Goal: Information Seeking & Learning: Understand process/instructions

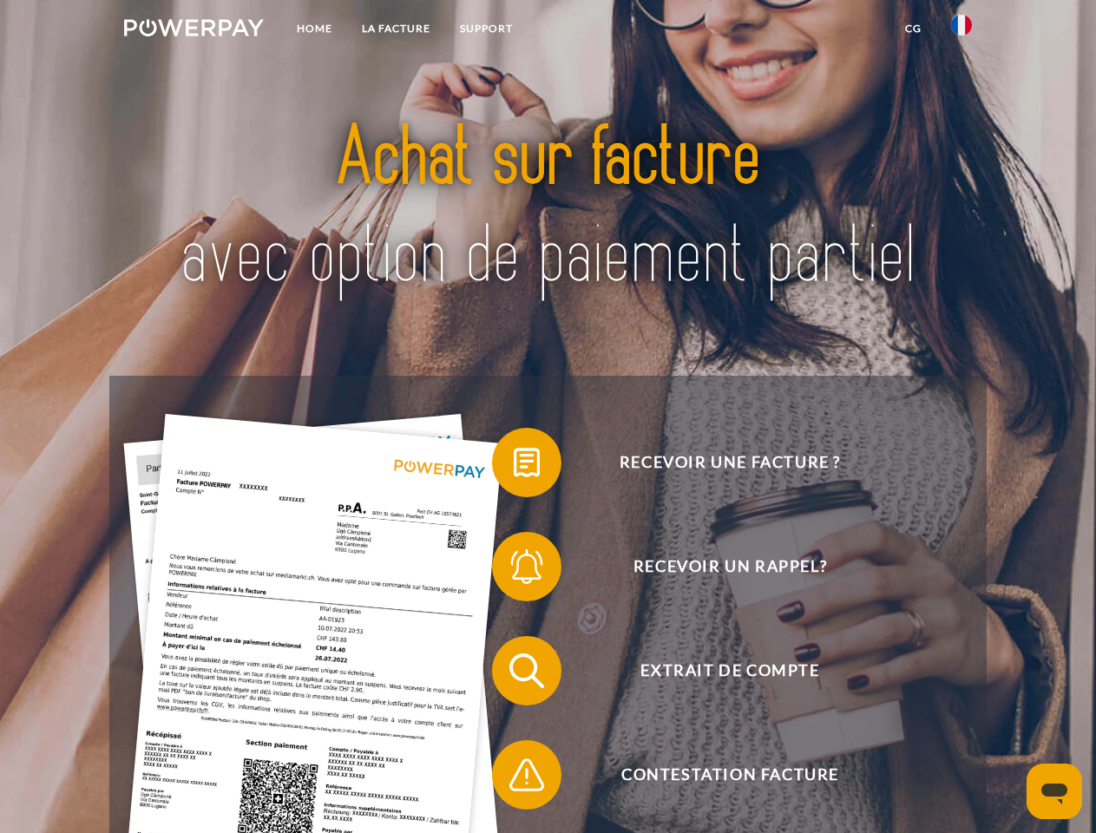
click at [193, 30] on img at bounding box center [194, 27] width 140 height 17
click at [961, 30] on img at bounding box center [961, 25] width 21 height 21
click at [913, 29] on link "CG" at bounding box center [913, 28] width 46 height 31
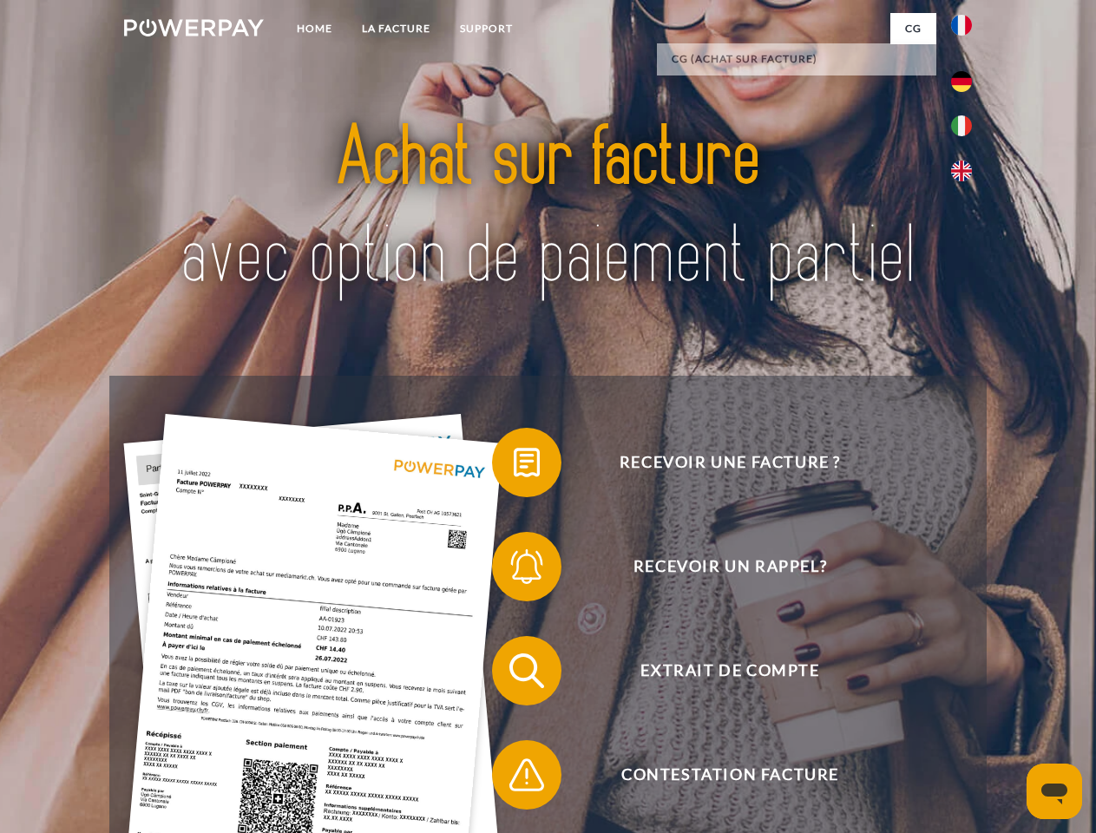
click at [514, 466] on span at bounding box center [500, 462] width 87 height 87
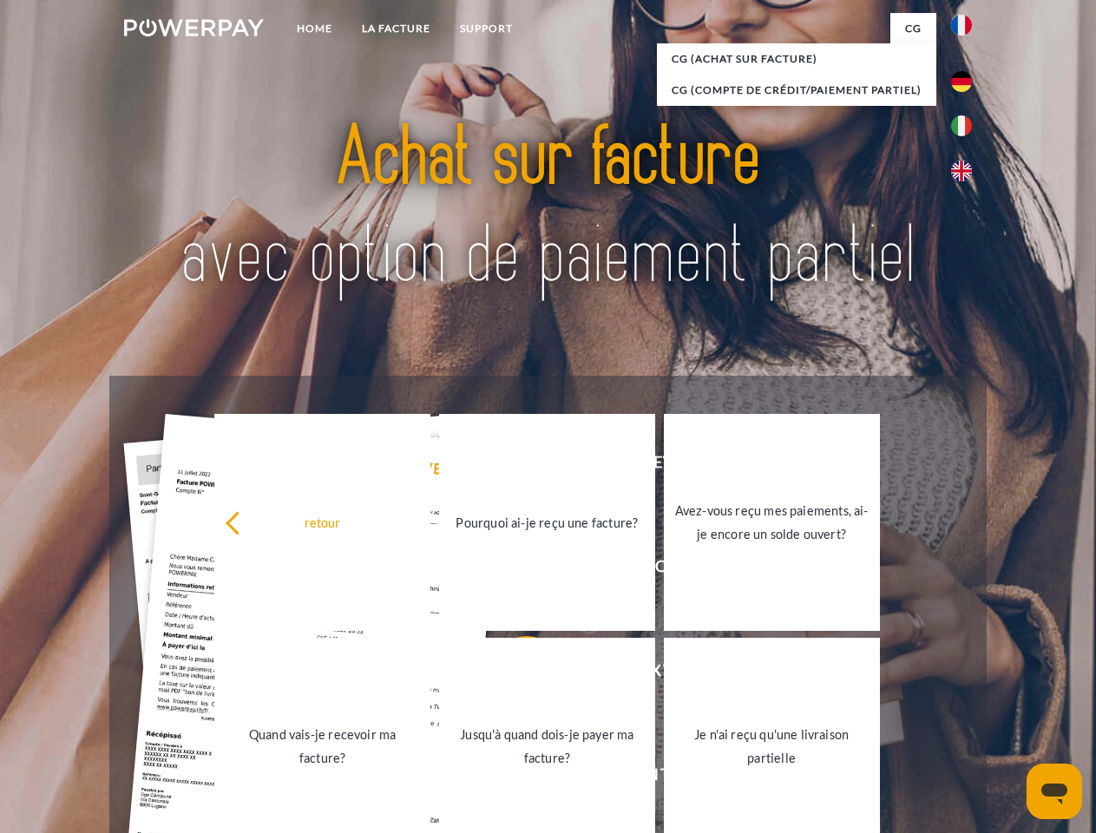
click at [514, 570] on div "retour Pourquoi ai-je reçu une facture? Avez-vous reçu mes paiements, ai-je enc…" at bounding box center [547, 634] width 701 height 448
click at [514, 674] on link "Jusqu'à quand dois-je payer ma facture?" at bounding box center [547, 746] width 216 height 217
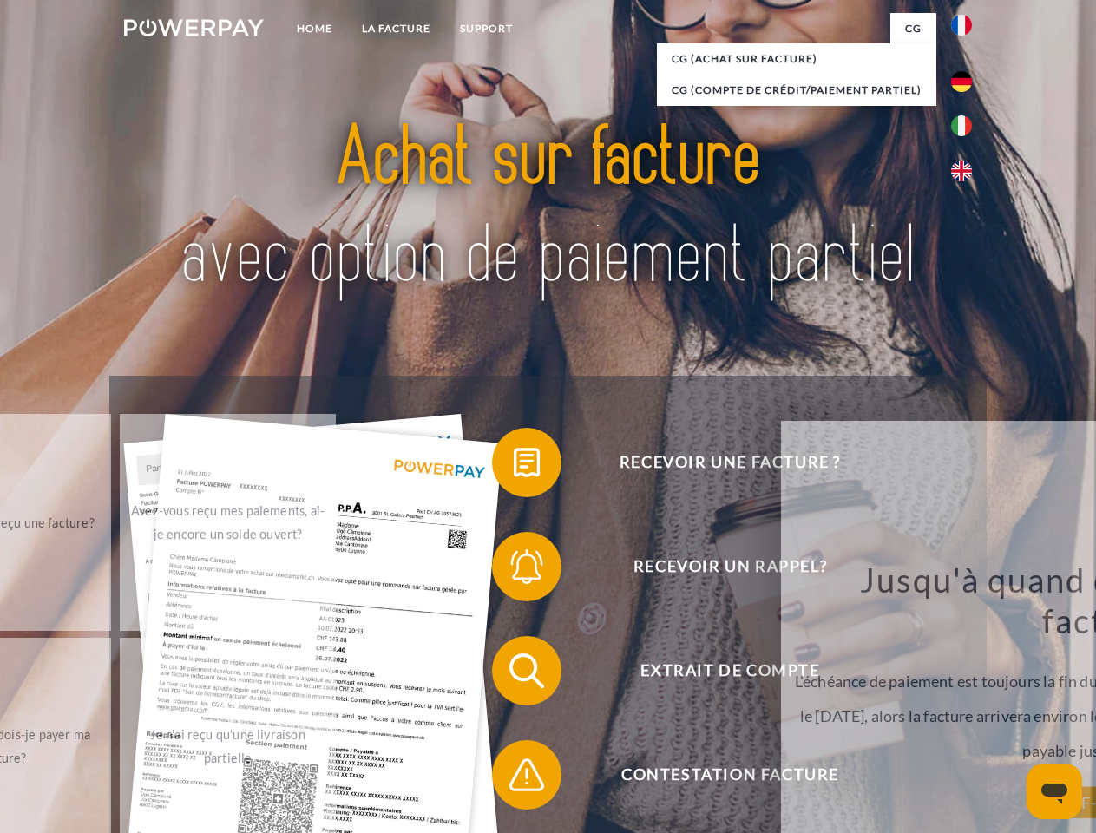
click at [514, 778] on span at bounding box center [500, 774] width 87 height 87
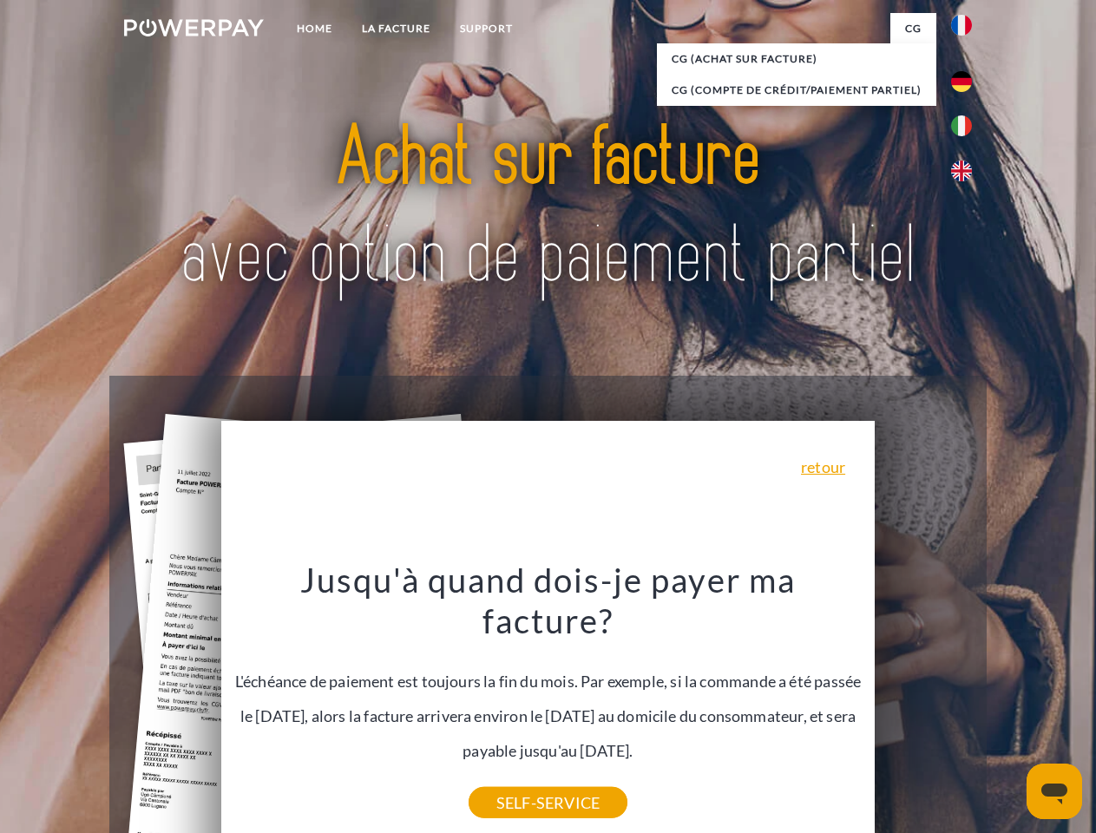
click at [1054, 791] on icon "Ouvrir la fenêtre de messagerie" at bounding box center [1054, 793] width 26 height 21
